Goal: Task Accomplishment & Management: Manage account settings

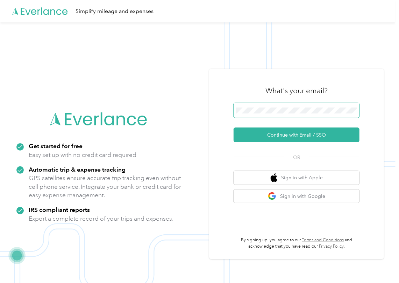
click at [244, 105] on span at bounding box center [297, 110] width 126 height 15
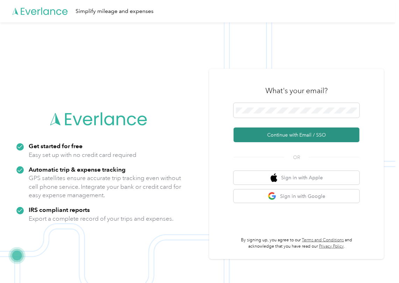
click at [251, 132] on button "Continue with Email / SSO" at bounding box center [297, 134] width 126 height 15
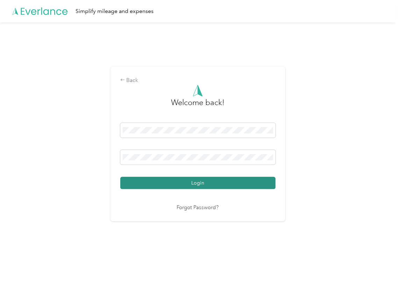
click at [149, 183] on button "Login" at bounding box center [197, 183] width 155 height 12
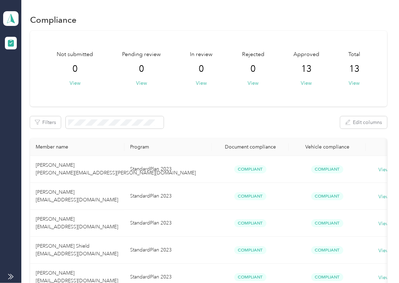
click at [219, 97] on div "Not submitted 0 View Pending review 0 View In review 0 View Rejected 0 View App…" at bounding box center [208, 69] width 357 height 76
click at [12, 17] on polygon at bounding box center [13, 18] width 4 height 9
click at [27, 72] on div "Log out" at bounding box center [22, 73] width 27 height 7
